Goal: Communication & Community: Share content

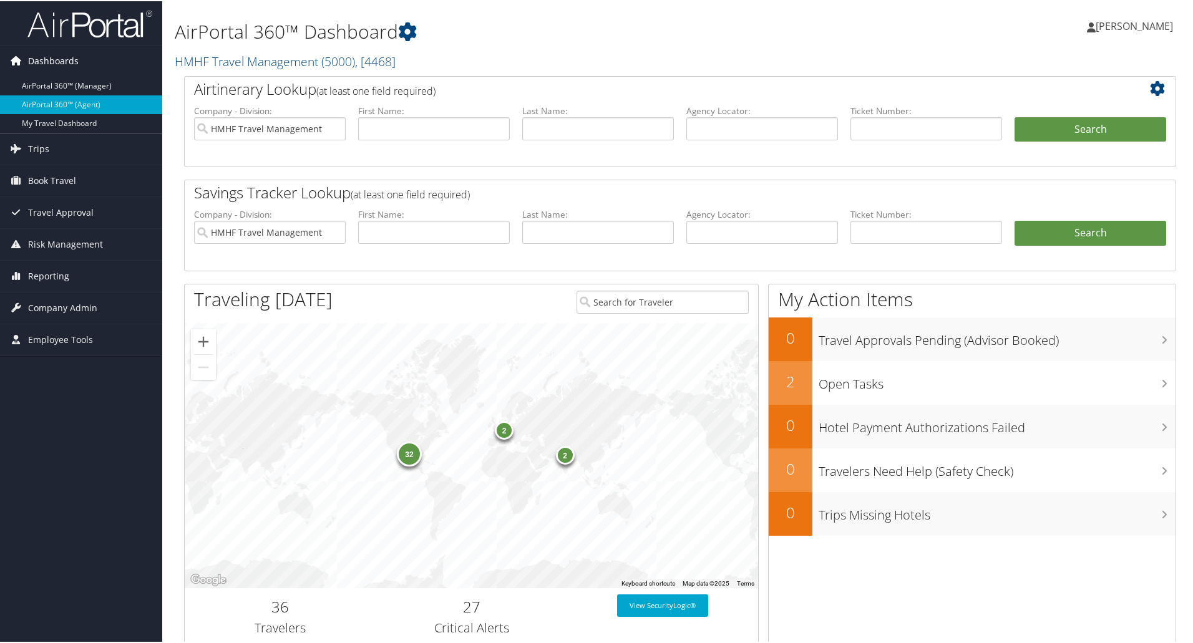
click at [57, 62] on span "Dashboards" at bounding box center [53, 59] width 51 height 31
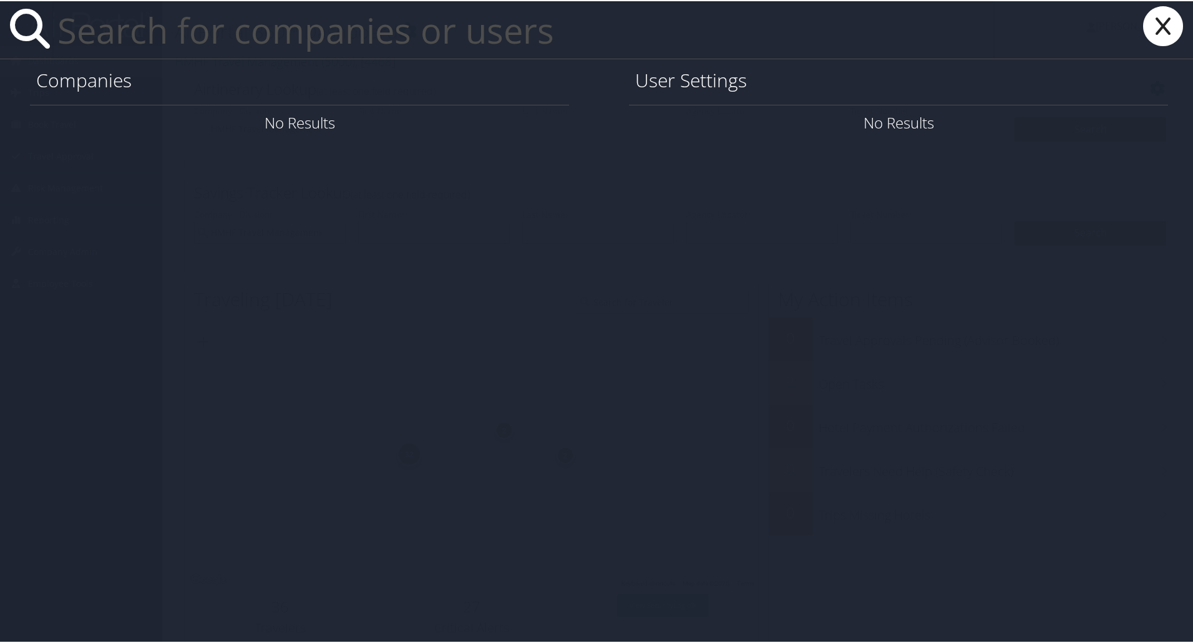
click at [190, 87] on h1 "Companies" at bounding box center [299, 79] width 527 height 26
click at [104, 36] on input "text" at bounding box center [523, 28] width 942 height 57
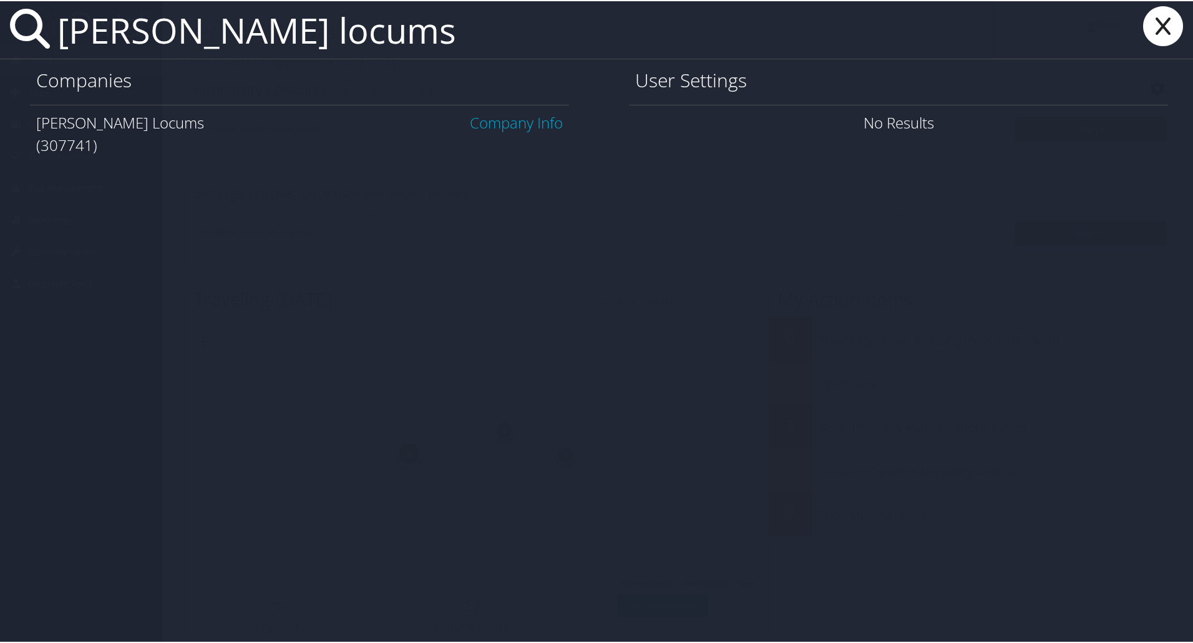
type input "[PERSON_NAME] locums"
click at [496, 121] on link "Company Info" at bounding box center [516, 121] width 93 height 21
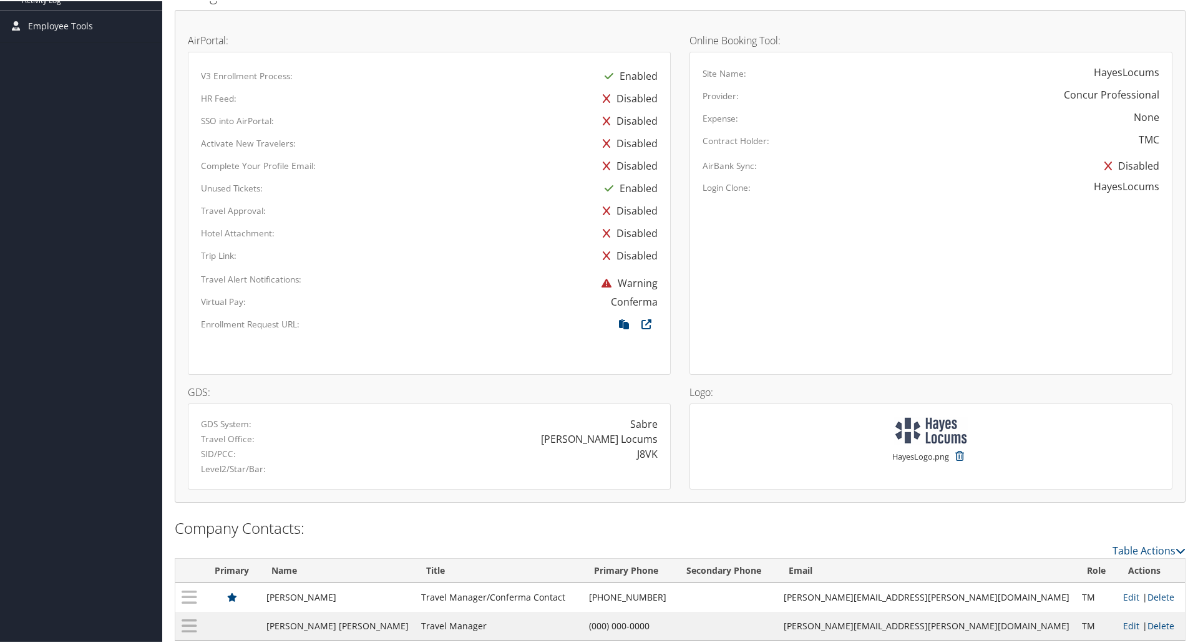
scroll to position [613, 0]
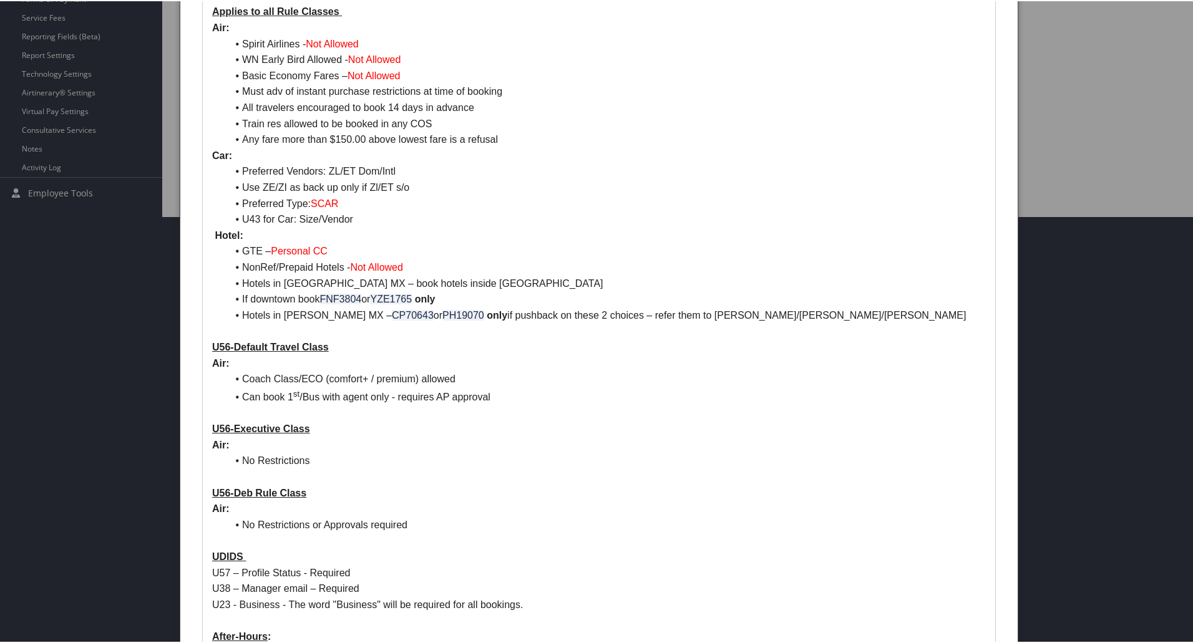
scroll to position [420, 0]
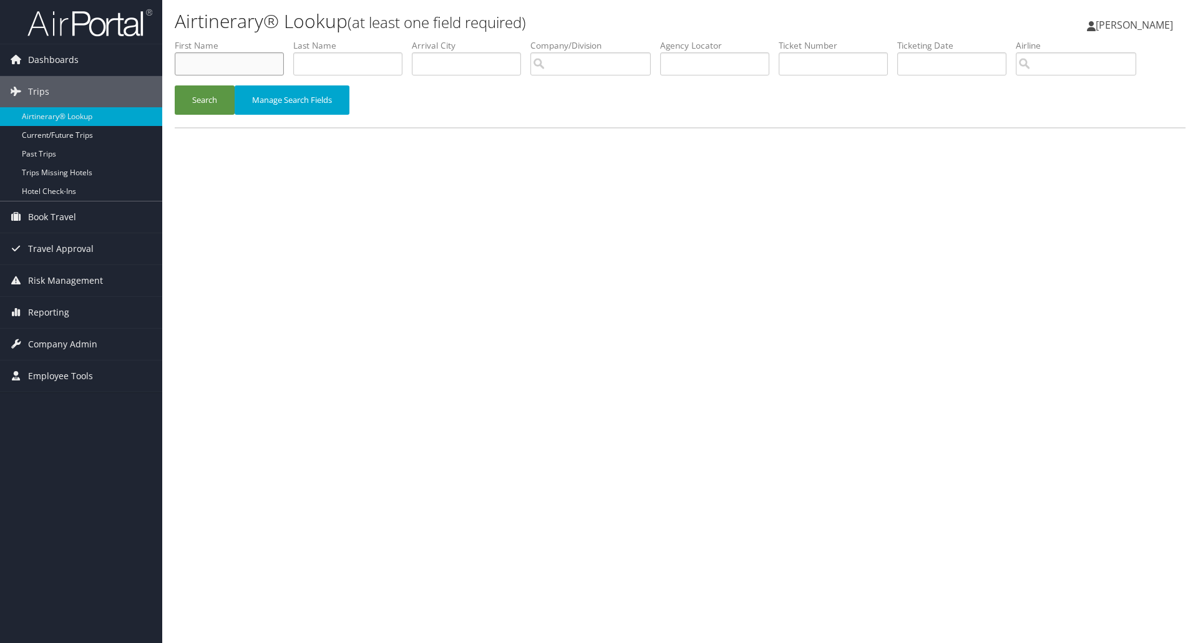
click at [203, 62] on input "text" at bounding box center [229, 63] width 109 height 23
type input "gary"
type input "runion"
type input "c6xvyg"
click at [201, 104] on button "Search" at bounding box center [205, 99] width 60 height 29
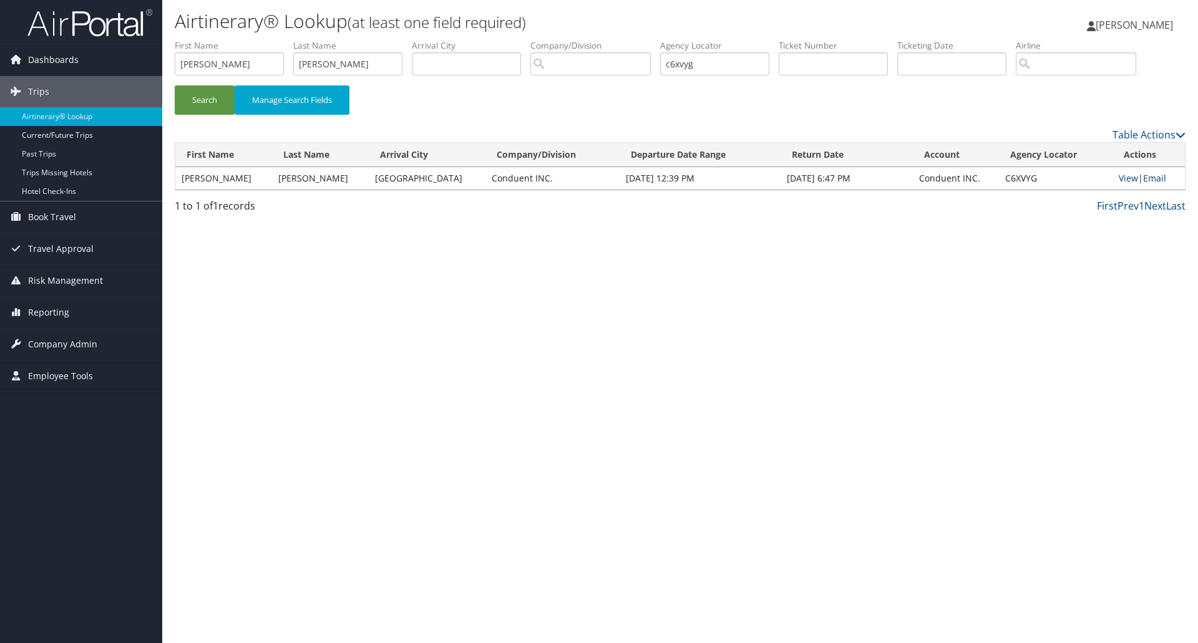
click at [1152, 178] on link "Email" at bounding box center [1154, 178] width 23 height 12
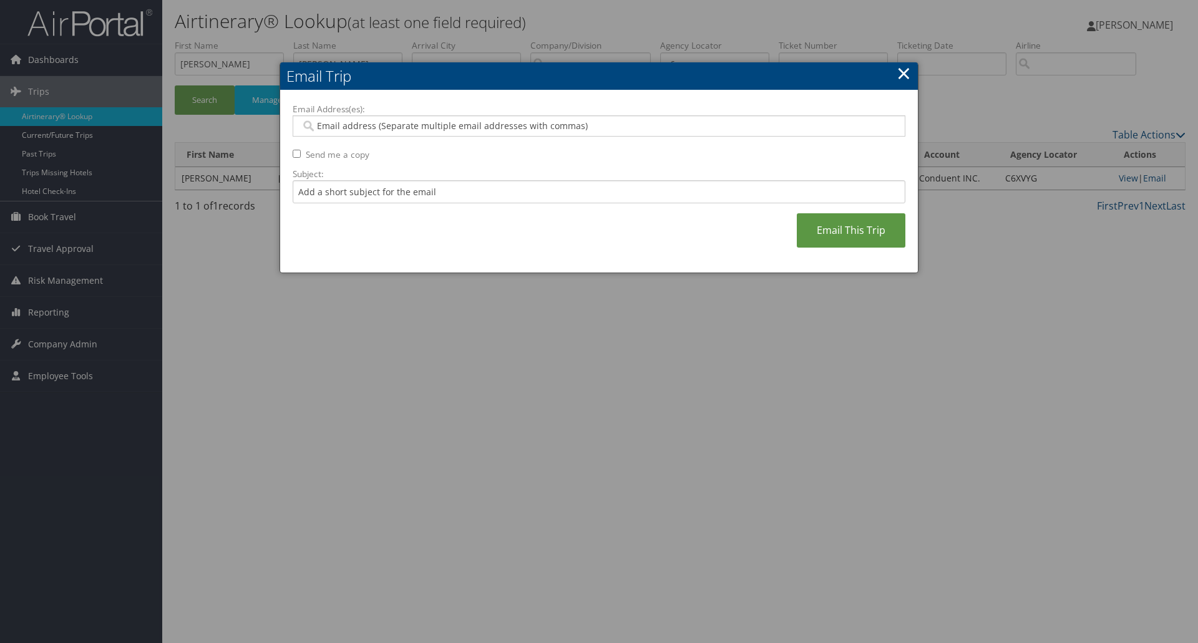
click at [326, 124] on input "Email Address(es):" at bounding box center [599, 126] width 596 height 12
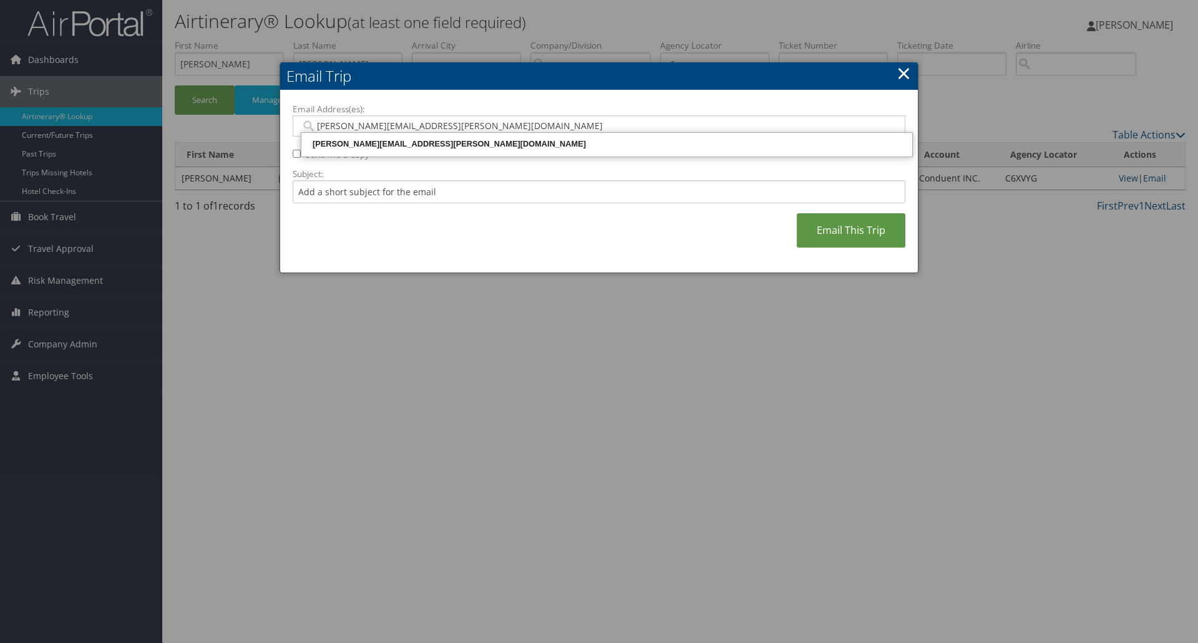
type input "monica.brooks@conduent.com"
click at [477, 139] on div "MONICA.BROOKS@CONDUENT.COM" at bounding box center [606, 144] width 607 height 12
type input "MONICA.BROOKS@CONDUENT.COM"
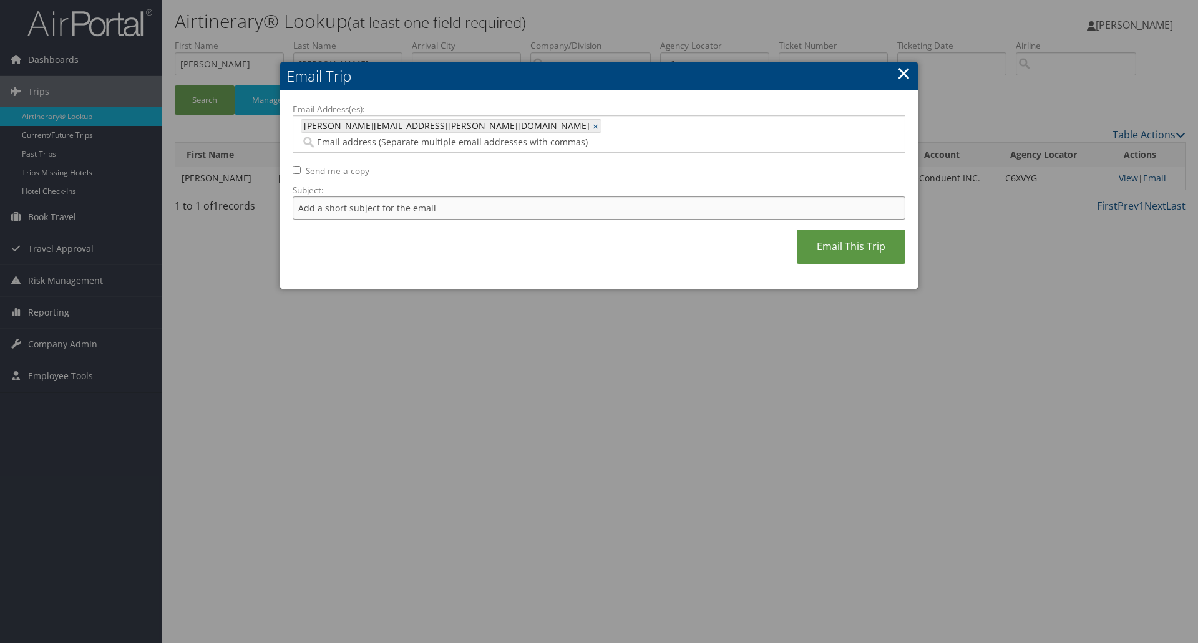
drag, startPoint x: 443, startPoint y: 195, endPoint x: 256, endPoint y: 183, distance: 187.5
click at [256, 183] on body "Menu Dashboards ► AirPortal 360™ (Manager) AirPortal 360™ (Agent) My Travel Das…" at bounding box center [599, 321] width 1198 height 643
drag, startPoint x: 492, startPoint y: 193, endPoint x: 414, endPoint y: 191, distance: 78.0
click at [414, 197] on input "TRAVEL CONFIRMATION FOR BURNS 29SEP25" at bounding box center [599, 208] width 613 height 23
type input "TRAVEL CONFIRMATION FOR Gary Runion"
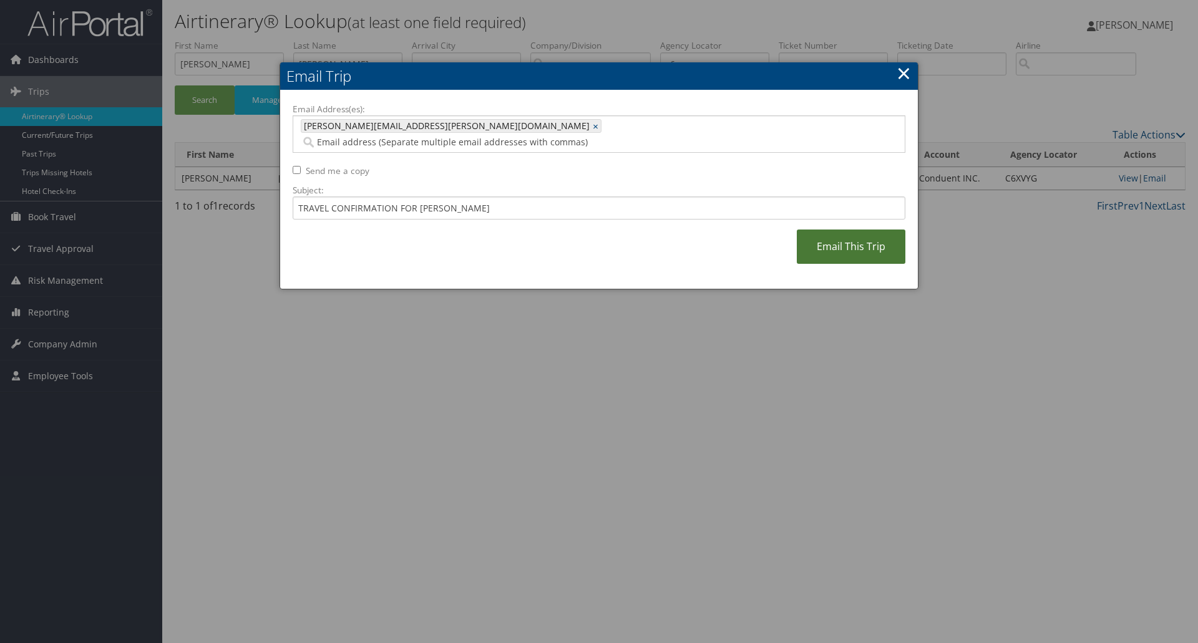
click at [865, 230] on link "Email This Trip" at bounding box center [851, 247] width 109 height 34
